Goal: Information Seeking & Learning: Find specific fact

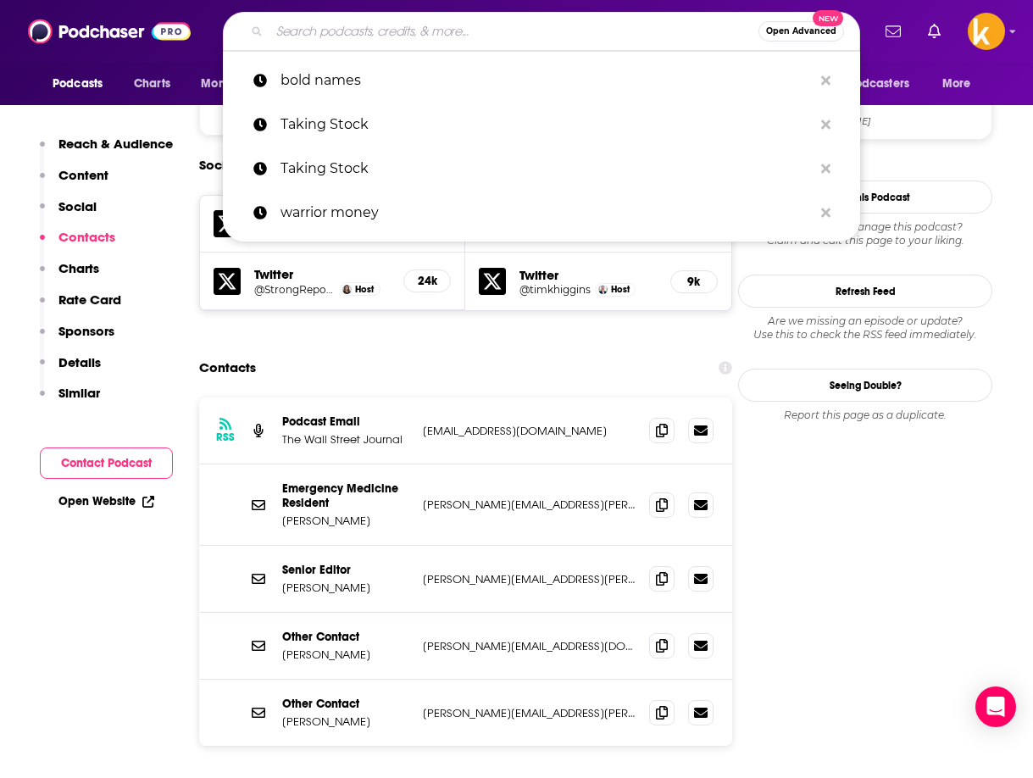
click at [499, 33] on input "Search podcasts, credits, & more..." at bounding box center [513, 31] width 489 height 27
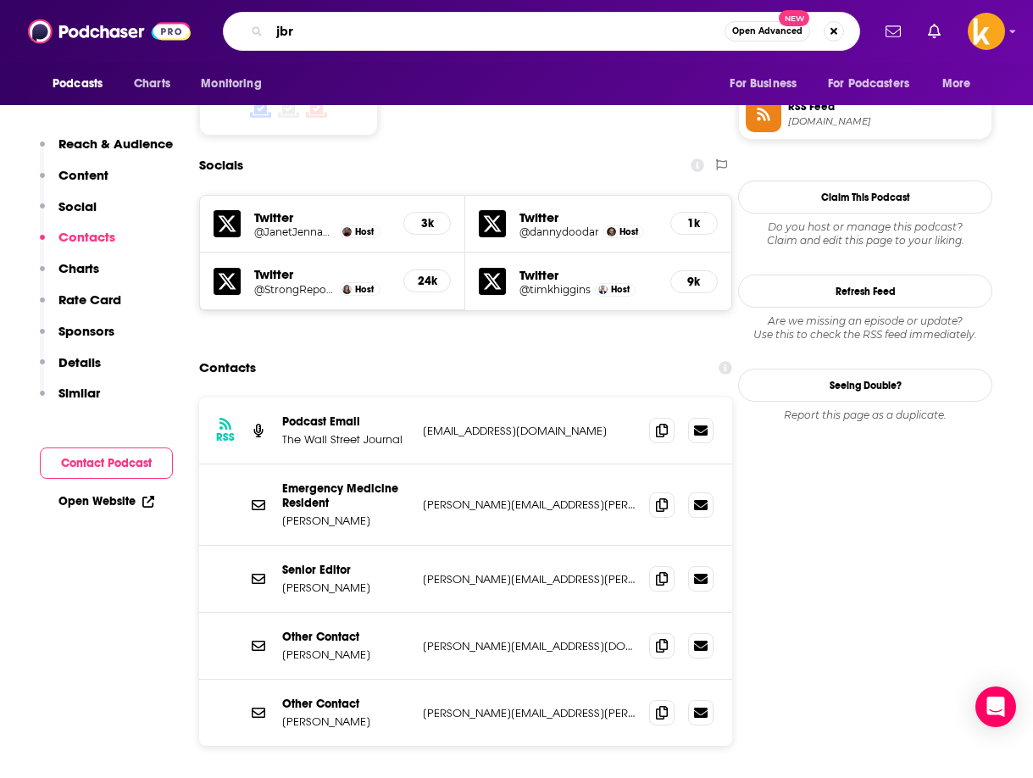
drag, startPoint x: 371, startPoint y: 34, endPoint x: 272, endPoint y: 33, distance: 99.2
click at [272, 33] on input "jbr" at bounding box center [496, 31] width 455 height 27
type input "[PERSON_NAME]"
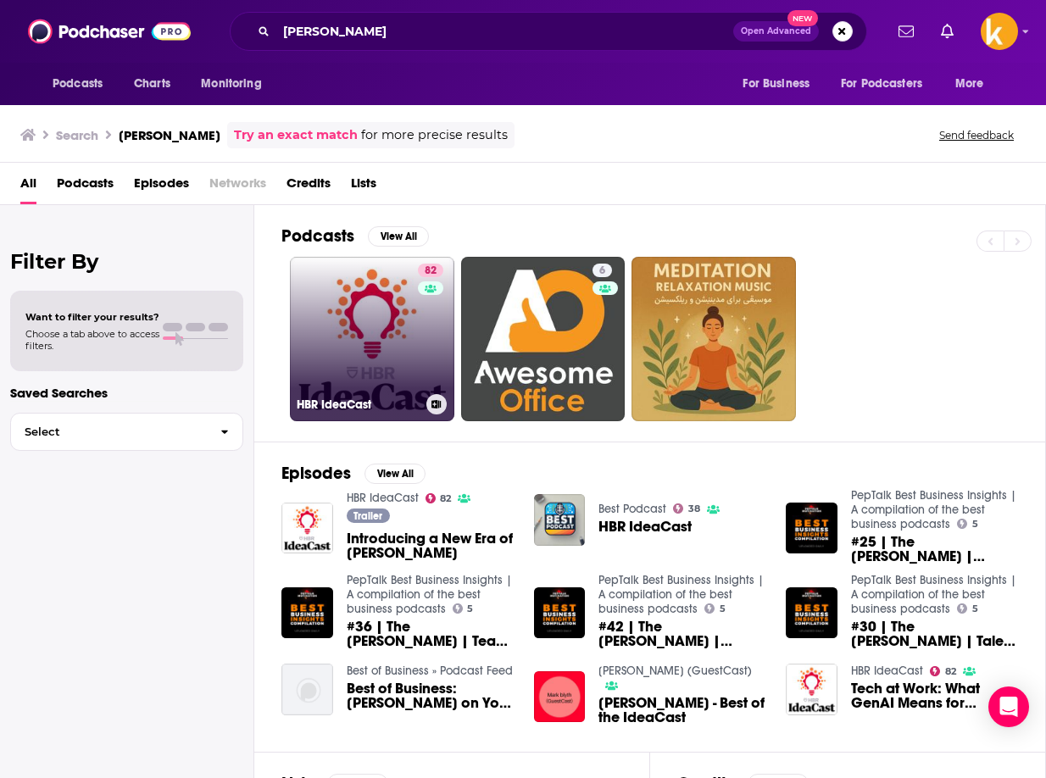
click at [395, 335] on link "82 [PERSON_NAME]" at bounding box center [372, 339] width 164 height 164
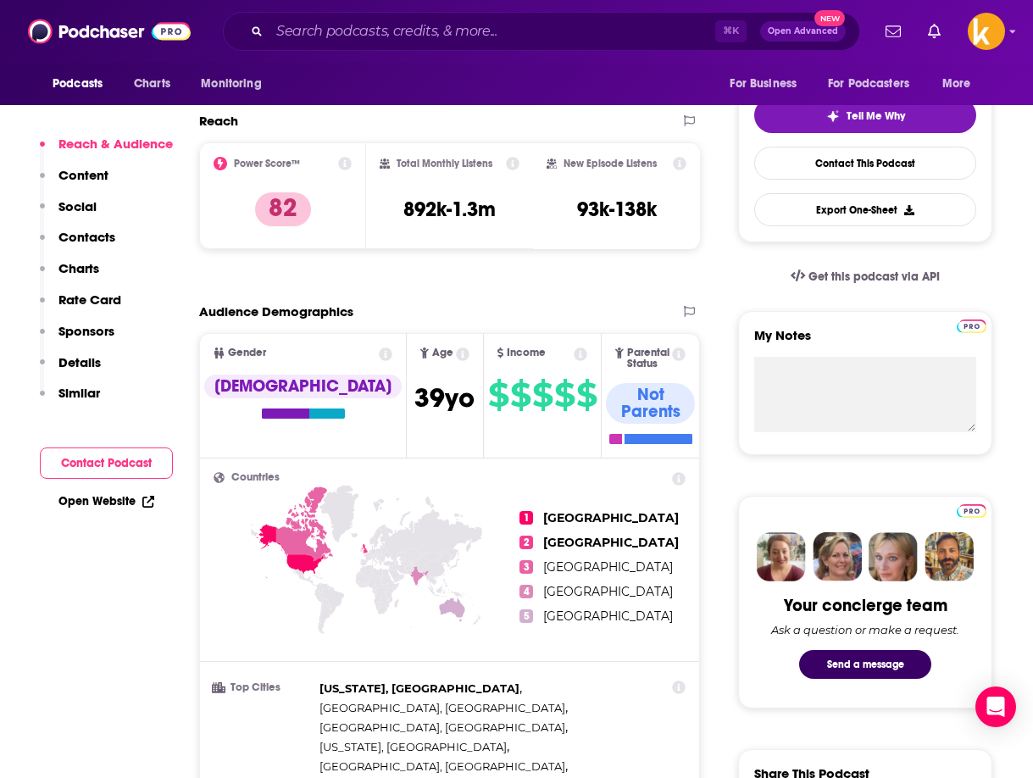
scroll to position [89, 0]
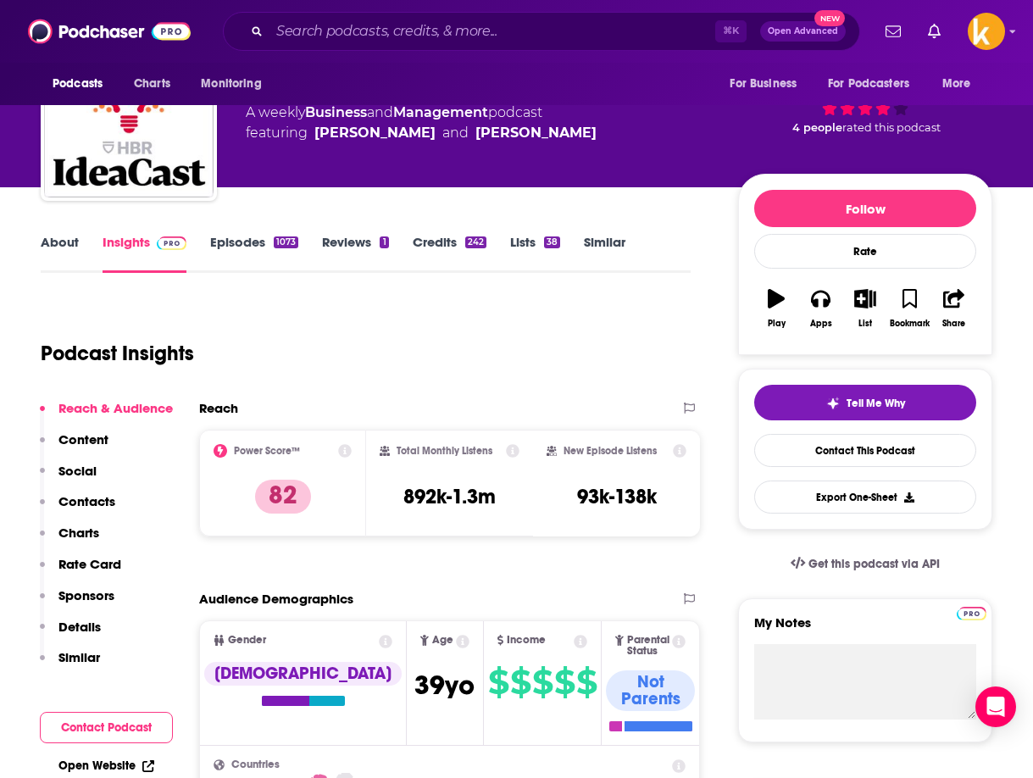
click at [77, 431] on p "Content" at bounding box center [83, 439] width 50 height 16
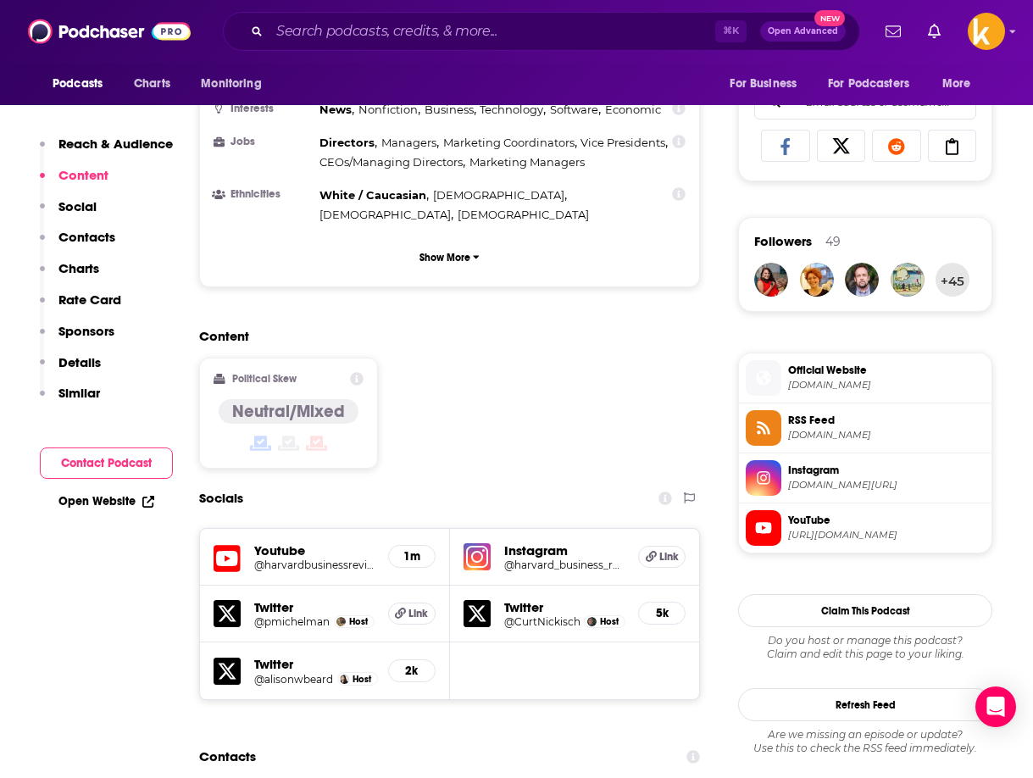
scroll to position [1086, 0]
click at [76, 209] on p "Social" at bounding box center [77, 206] width 38 height 16
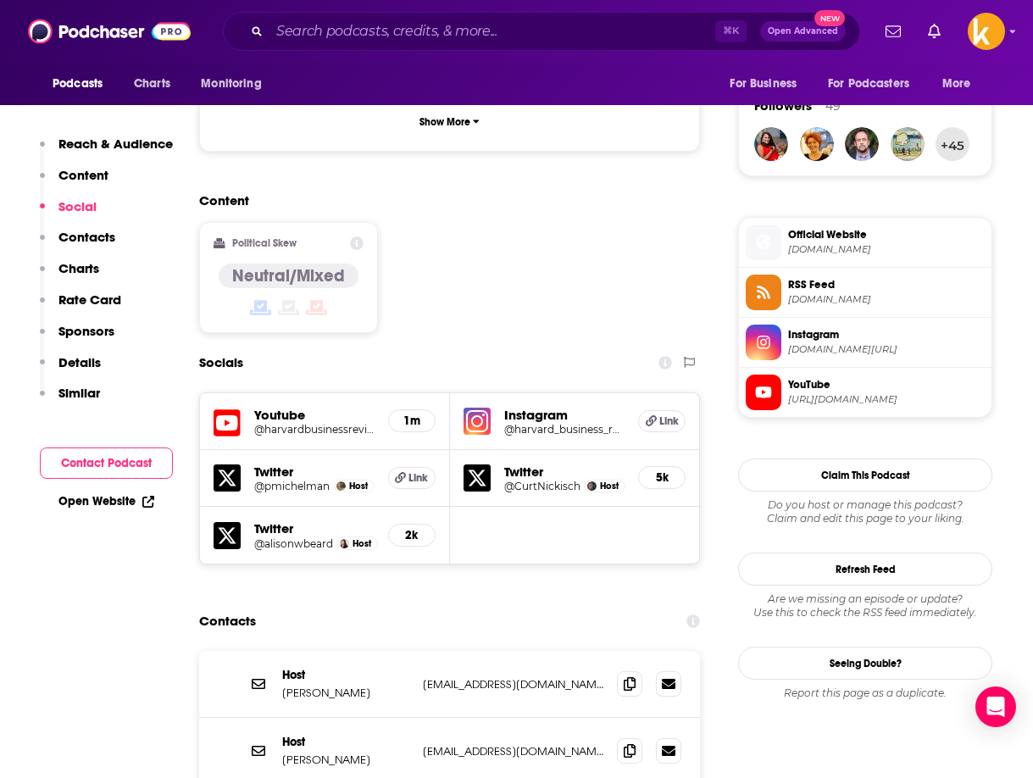
scroll to position [1241, 0]
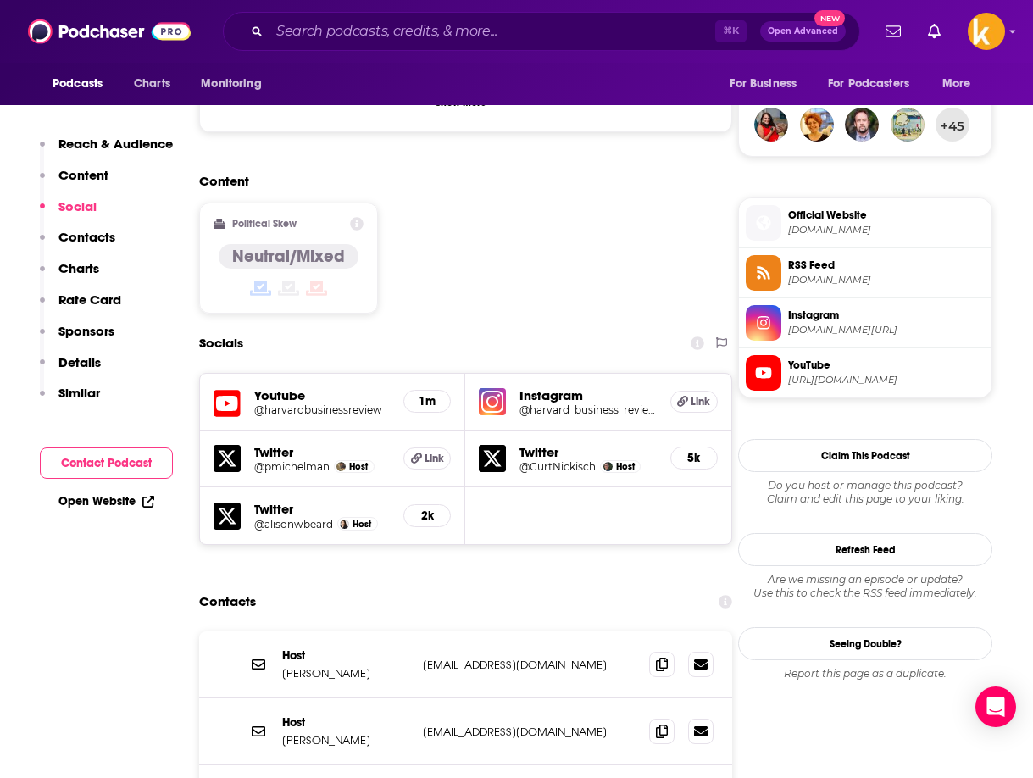
click at [422, 394] on h5 "1m" at bounding box center [427, 401] width 19 height 14
click at [267, 387] on h5 "Youtube" at bounding box center [322, 395] width 136 height 16
click at [254, 403] on h5 "@harvardbusinessreview" at bounding box center [322, 409] width 136 height 13
click at [674, 391] on h5 "Link" at bounding box center [693, 402] width 47 height 22
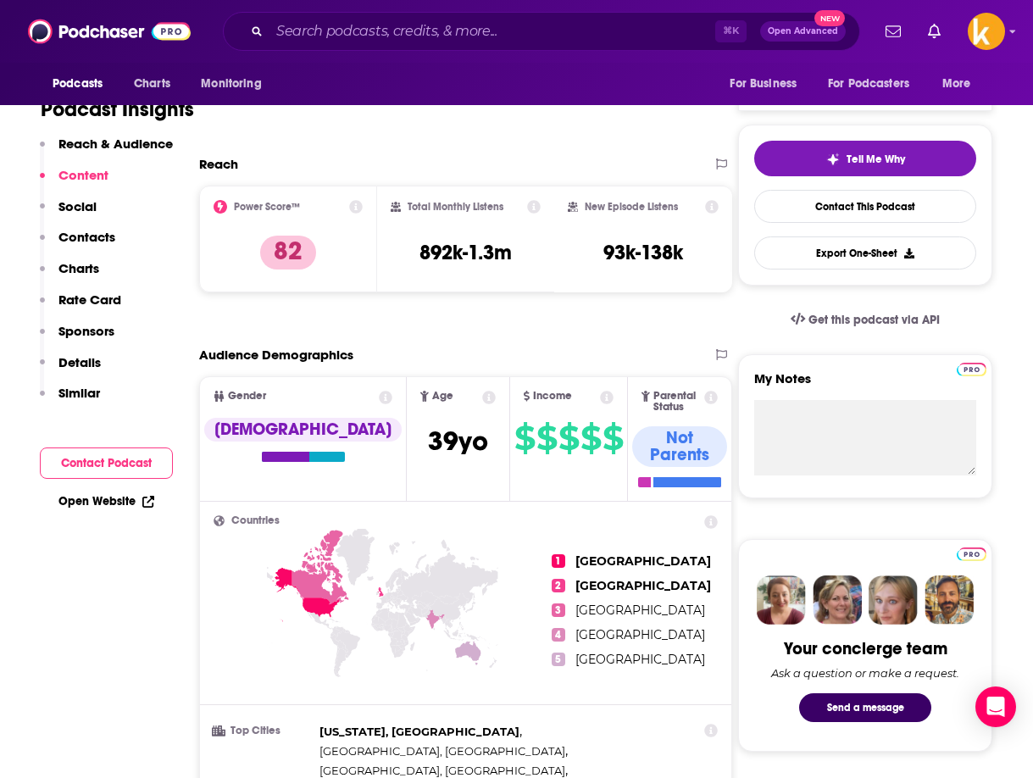
scroll to position [350, 0]
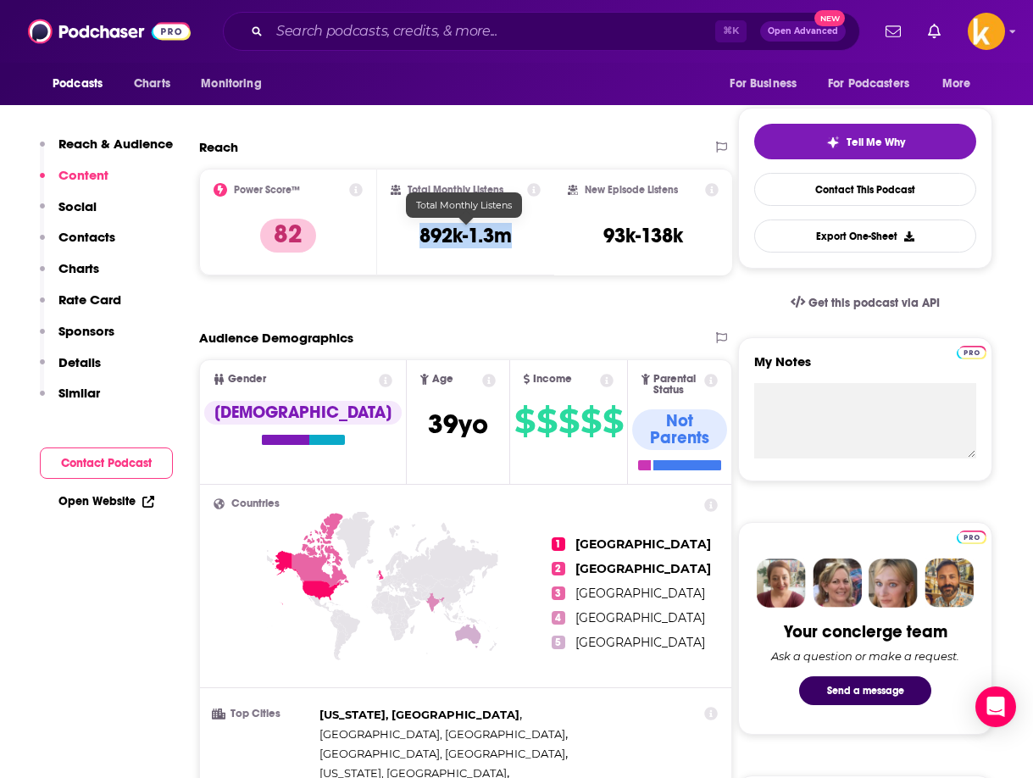
drag, startPoint x: 458, startPoint y: 237, endPoint x: 525, endPoint y: 237, distance: 67.0
click at [525, 237] on div "Total Monthly Listens 892k-1.3m" at bounding box center [466, 222] width 151 height 78
copy h3 "892k-1.3m"
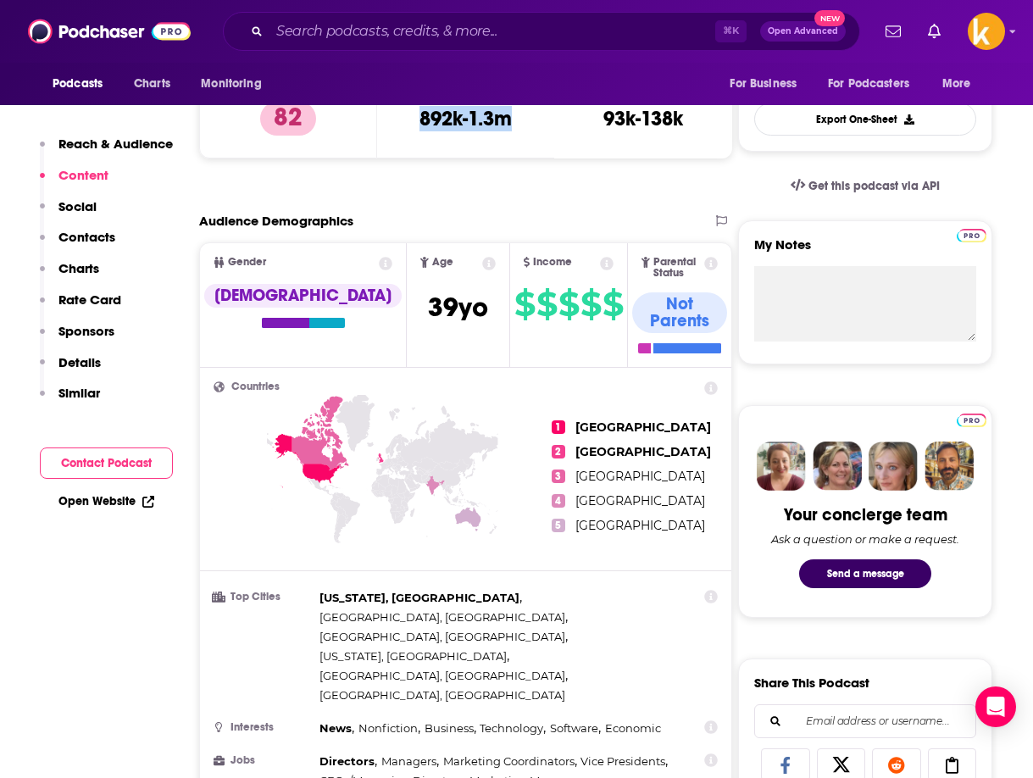
scroll to position [342, 0]
